Goal: Transaction & Acquisition: Purchase product/service

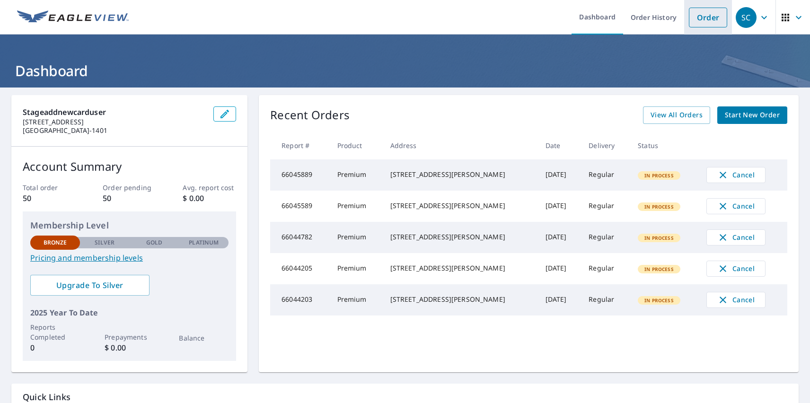
click at [701, 17] on link "Order" at bounding box center [708, 18] width 38 height 20
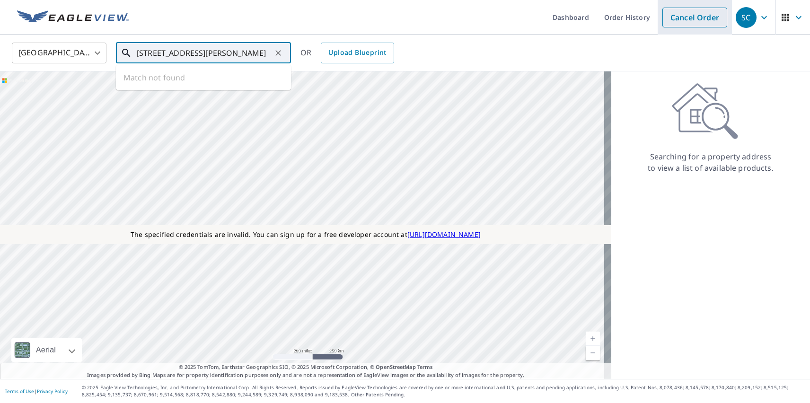
type input "[STREET_ADDRESS][PERSON_NAME]"
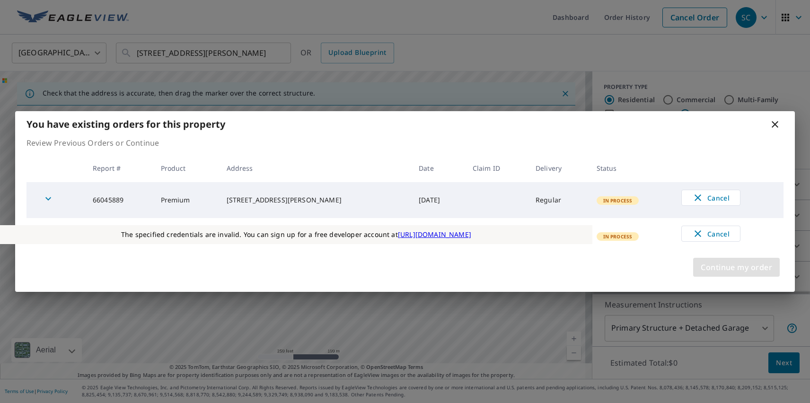
click at [736, 267] on span "Continue my order" at bounding box center [736, 267] width 71 height 13
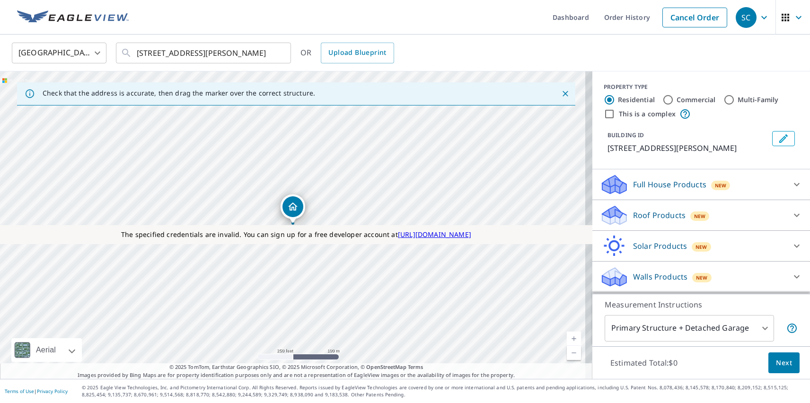
click at [651, 215] on p "Roof Products" at bounding box center [659, 215] width 53 height 11
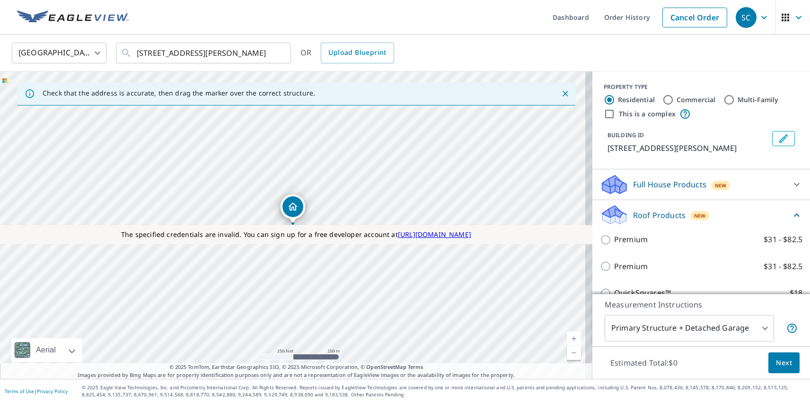
click at [623, 266] on p "Premium" at bounding box center [631, 267] width 34 height 12
click at [614, 266] on input "Premium $31 - $82.5" at bounding box center [607, 266] width 14 height 11
checkbox input "true"
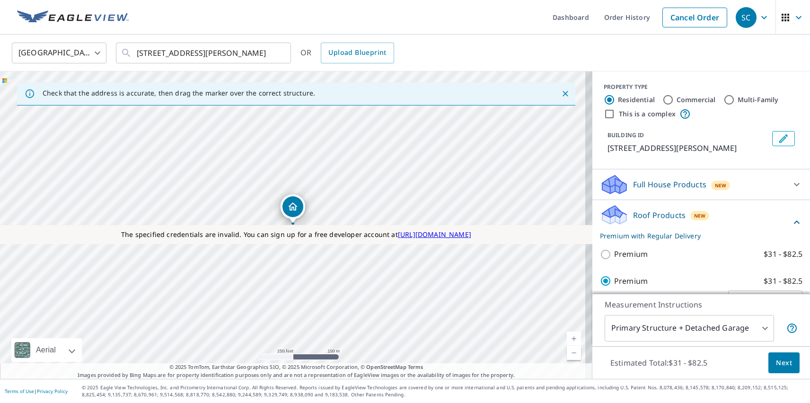
click at [777, 362] on span "Next" at bounding box center [784, 363] width 16 height 12
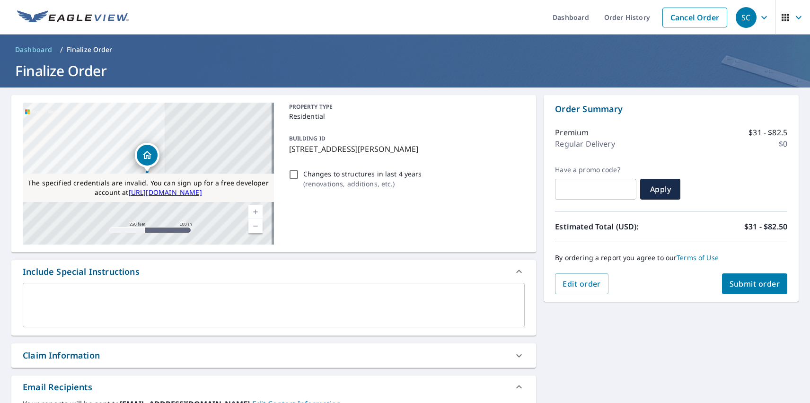
click at [739, 17] on div "SC" at bounding box center [746, 17] width 21 height 21
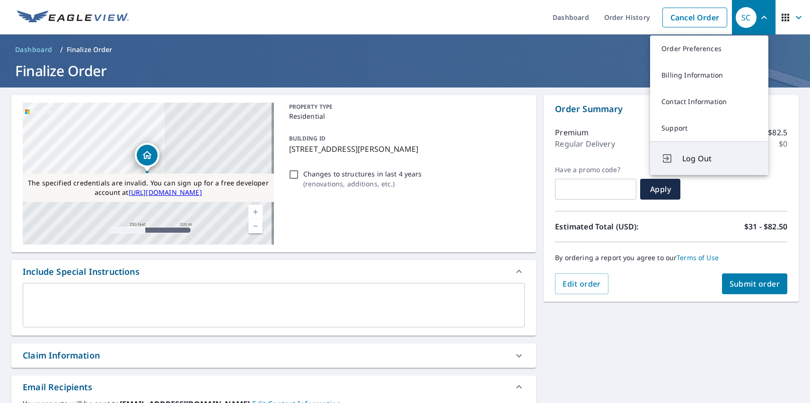
click at [720, 159] on span "Log Out" at bounding box center [719, 158] width 75 height 11
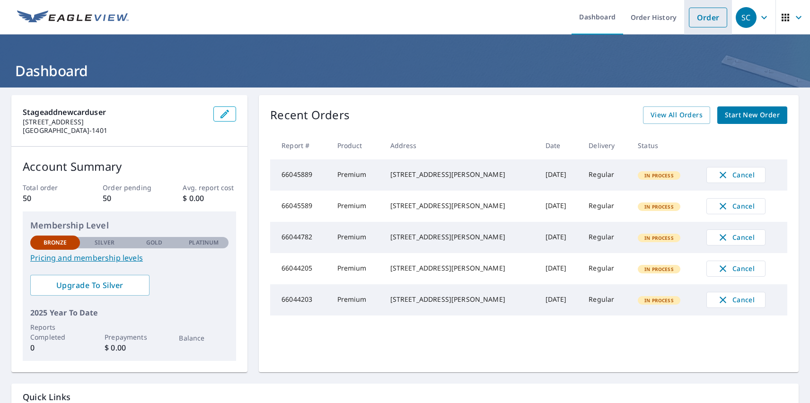
click at [701, 17] on link "Order" at bounding box center [708, 18] width 38 height 20
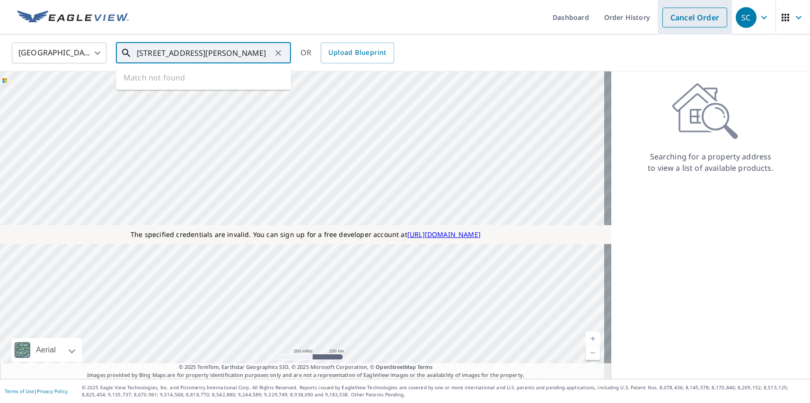
type input "[STREET_ADDRESS][PERSON_NAME]"
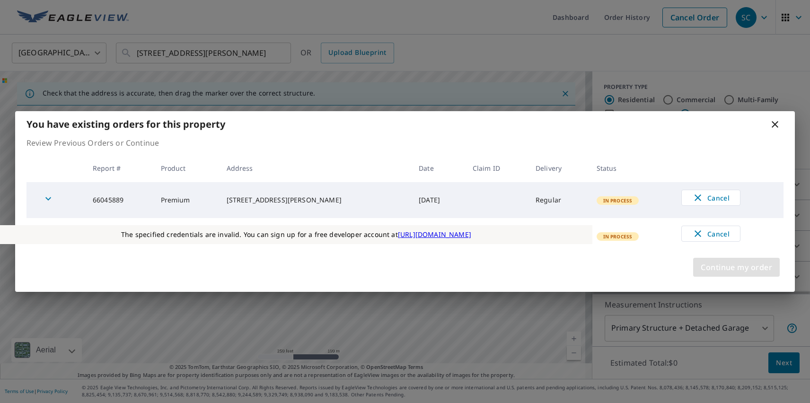
click at [736, 267] on span "Continue my order" at bounding box center [736, 267] width 71 height 13
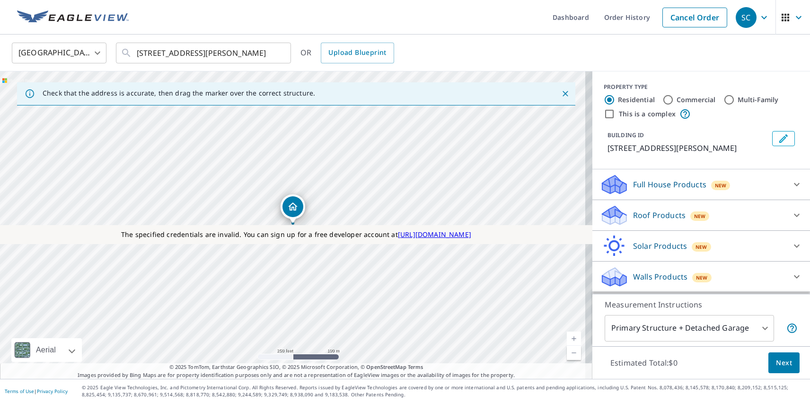
click at [651, 215] on p "Roof Products" at bounding box center [659, 215] width 53 height 11
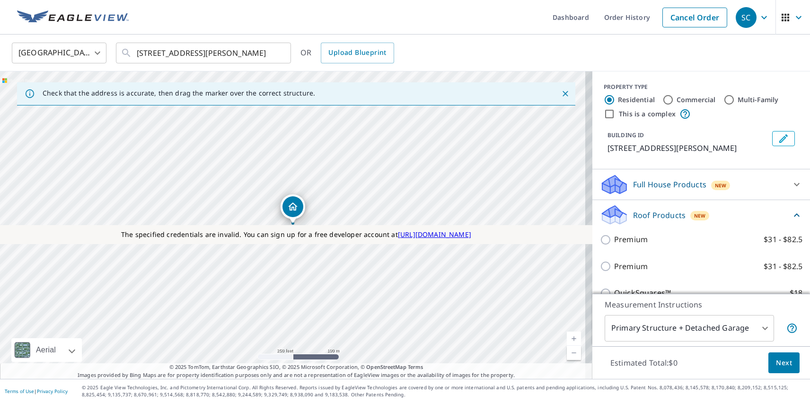
click at [623, 266] on p "Premium" at bounding box center [631, 267] width 34 height 12
click at [614, 266] on input "Premium $31 - $82.5" at bounding box center [607, 266] width 14 height 11
checkbox input "true"
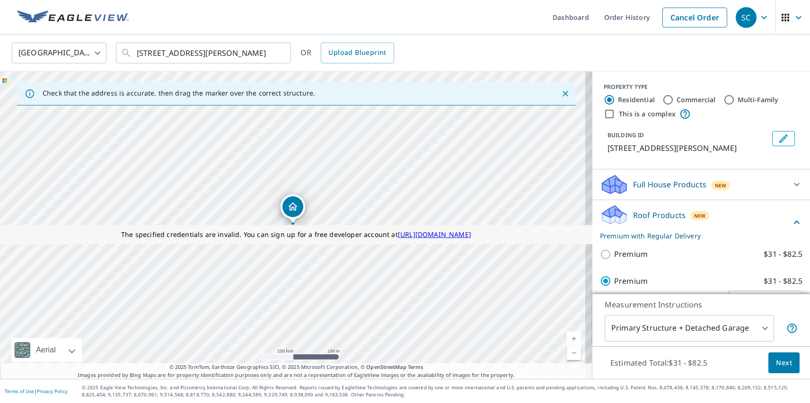
click at [777, 362] on span "Next" at bounding box center [784, 363] width 16 height 12
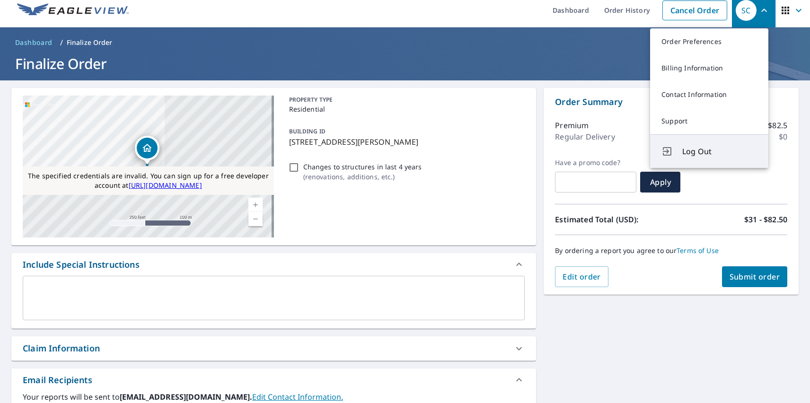
click at [720, 151] on span "Log Out" at bounding box center [719, 151] width 75 height 11
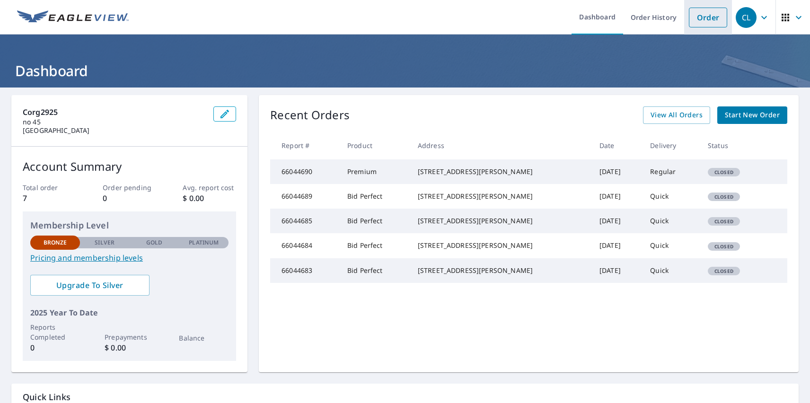
click at [701, 17] on link "Order" at bounding box center [708, 18] width 38 height 20
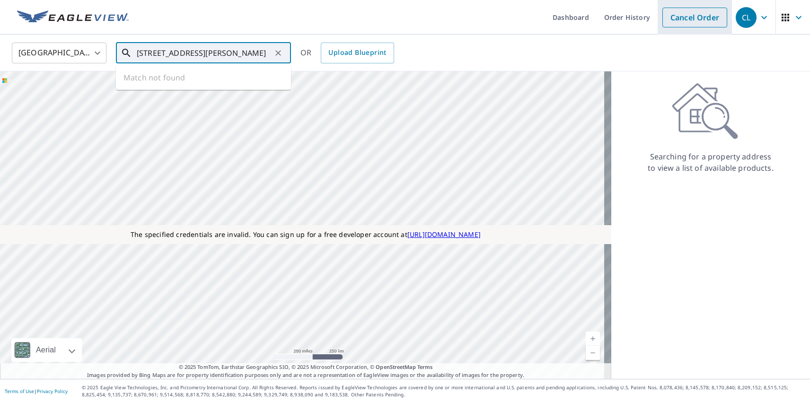
type input "[STREET_ADDRESS][PERSON_NAME]"
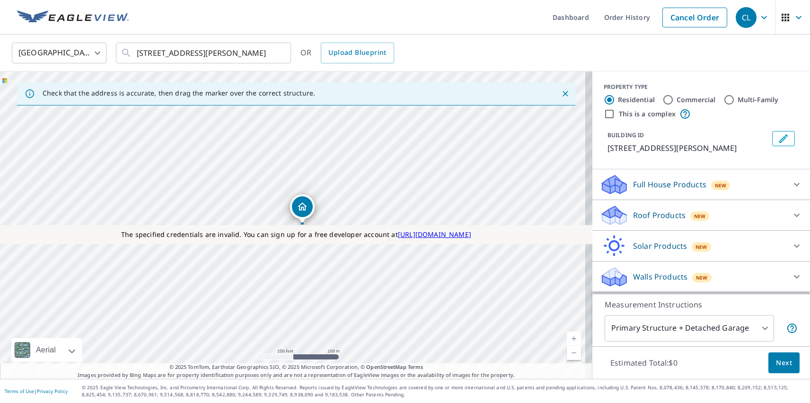
click at [651, 215] on p "Roof Products" at bounding box center [659, 215] width 53 height 11
click at [630, 314] on p "Bid Perfect™" at bounding box center [637, 320] width 46 height 12
click at [614, 315] on input "Bid Perfect™ $18" at bounding box center [607, 320] width 14 height 11
checkbox input "true"
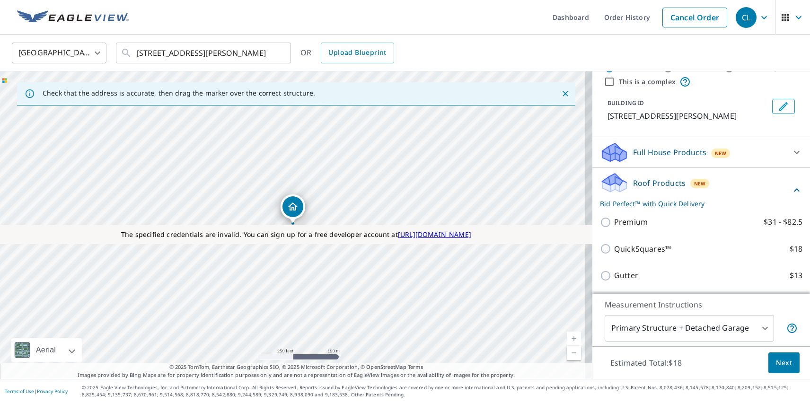
click at [777, 362] on span "Next" at bounding box center [784, 363] width 16 height 12
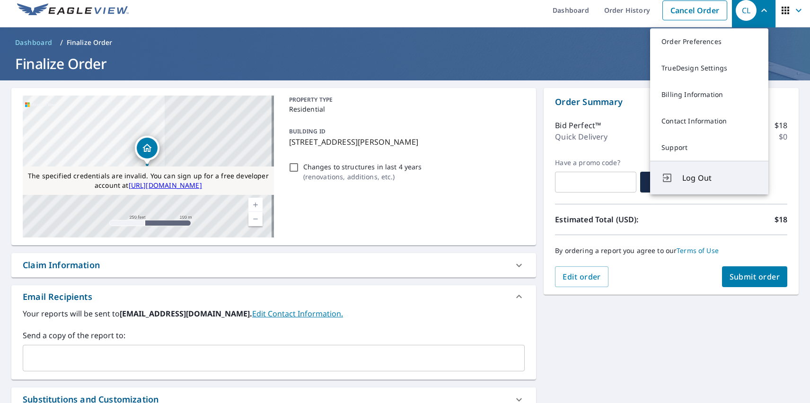
click at [720, 178] on span "Log Out" at bounding box center [719, 177] width 75 height 11
